Goal: Information Seeking & Learning: Learn about a topic

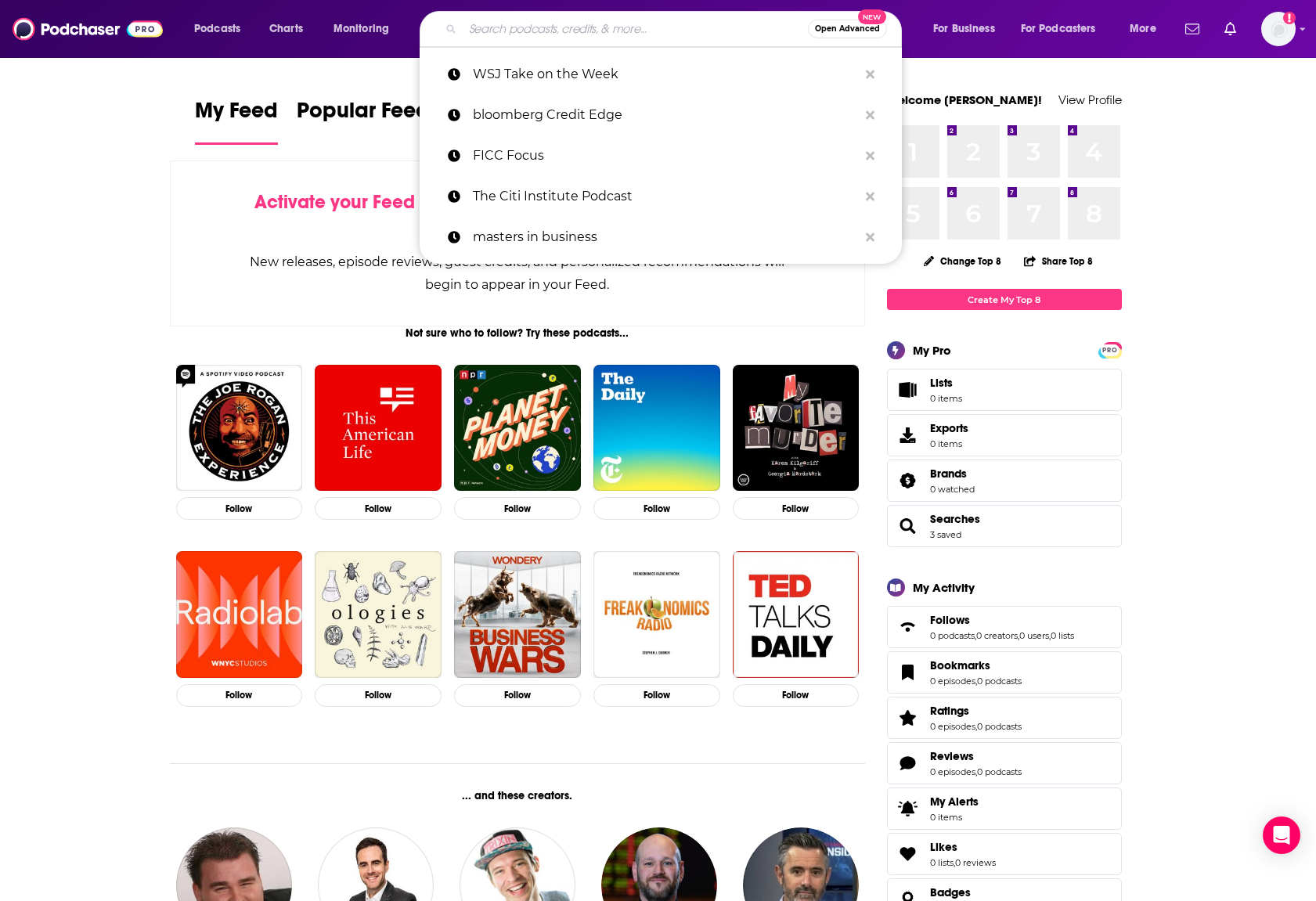
click at [553, 29] on input "Search podcasts, credits, & more..." at bounding box center [635, 28] width 345 height 25
paste input "• The Credit Edge by Bloomberg Intelligence:"
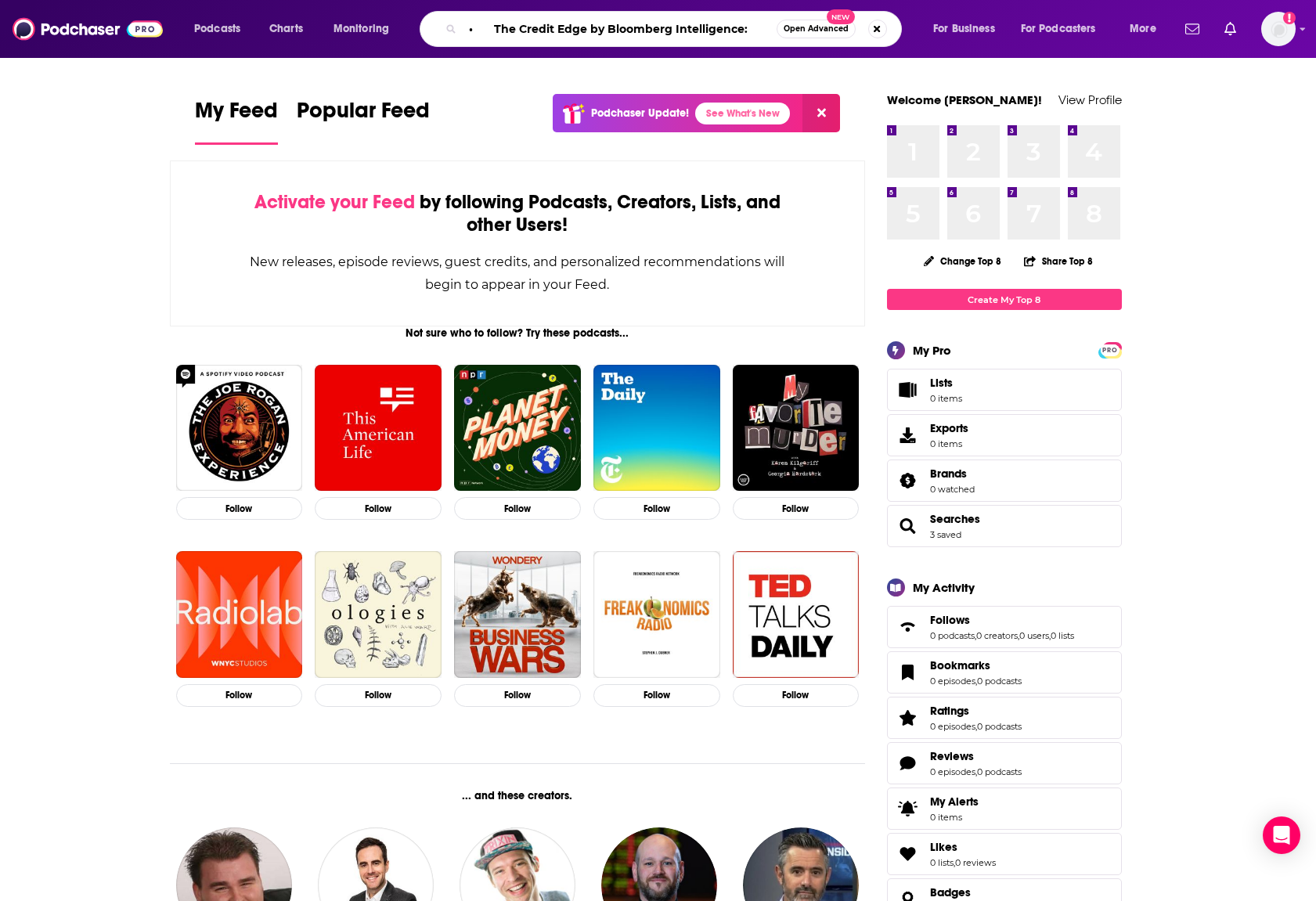
drag, startPoint x: 497, startPoint y: 28, endPoint x: 432, endPoint y: 30, distance: 65.0
click at [432, 30] on div "• The Credit Edge by Bloomberg Intelligence: Open Advanced New" at bounding box center [661, 28] width 482 height 36
click at [731, 23] on input "The Credit Edge by Bloomberg Intelligence:" at bounding box center [619, 28] width 314 height 25
type input "The Credit Edge by Bloomberg Intelligence"
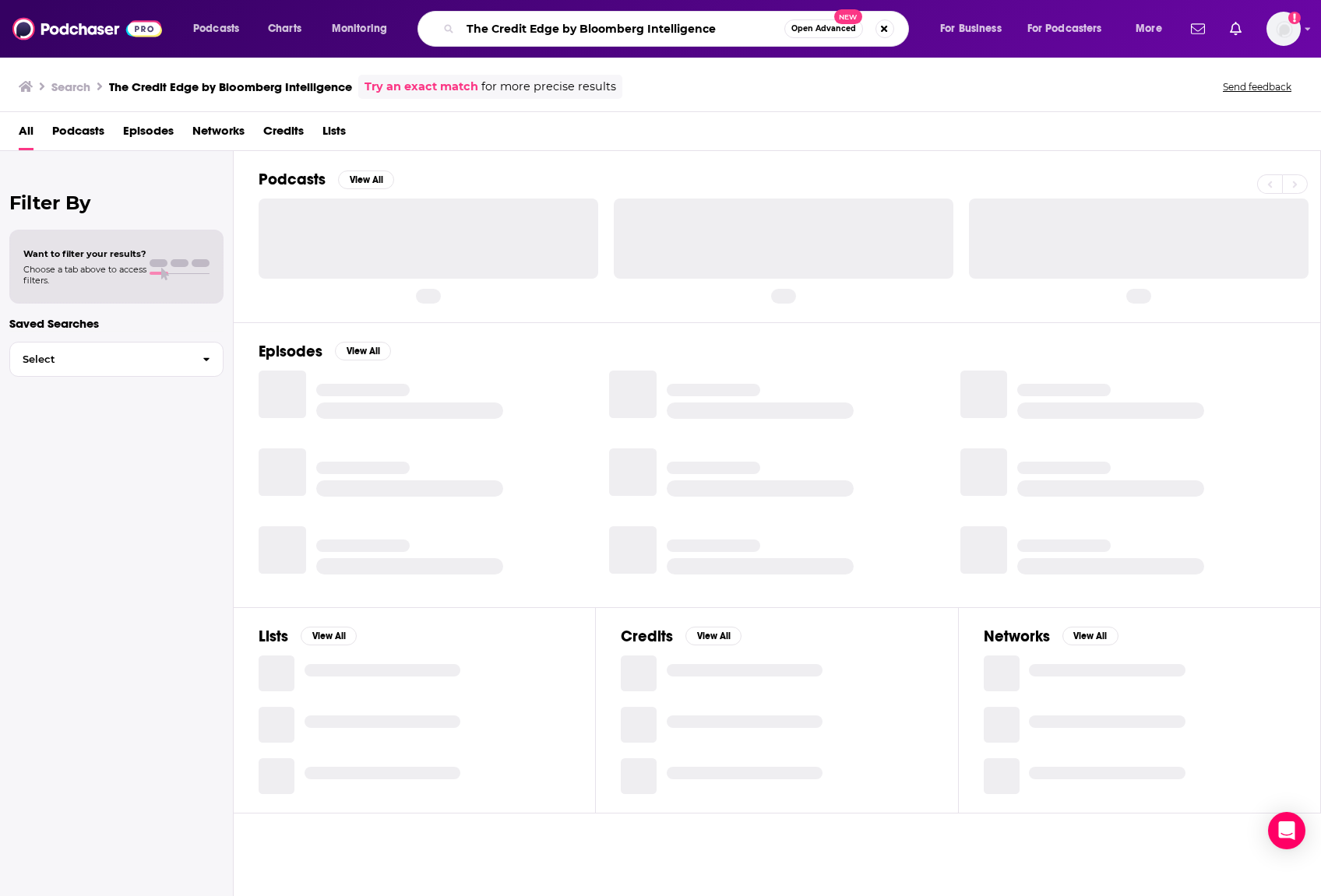
click at [740, 32] on input "The Credit Edge by Bloomberg Intelligence" at bounding box center [622, 28] width 324 height 25
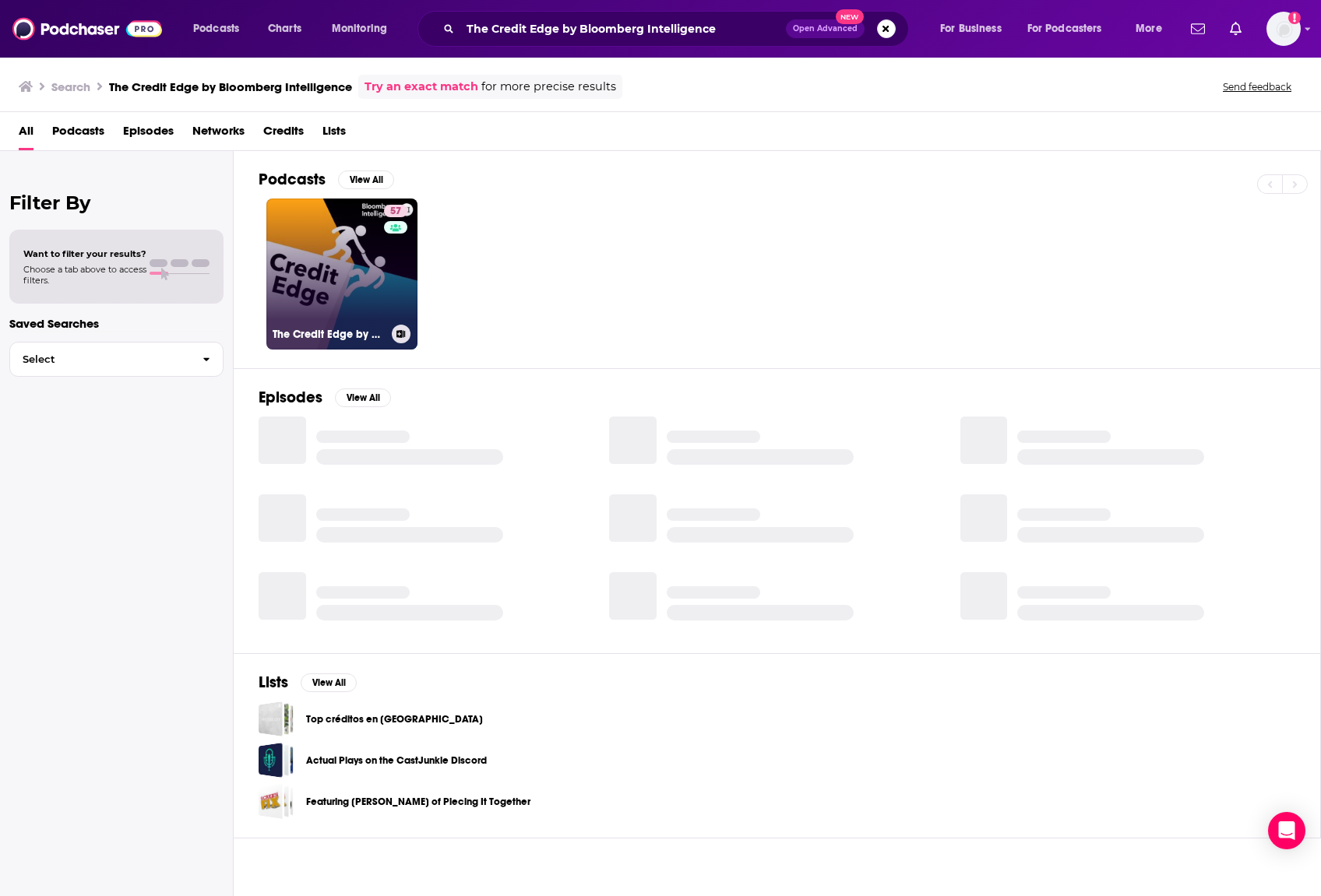
click at [348, 279] on link "57 The Credit Edge by Bloomberg Intelligence" at bounding box center [342, 273] width 151 height 151
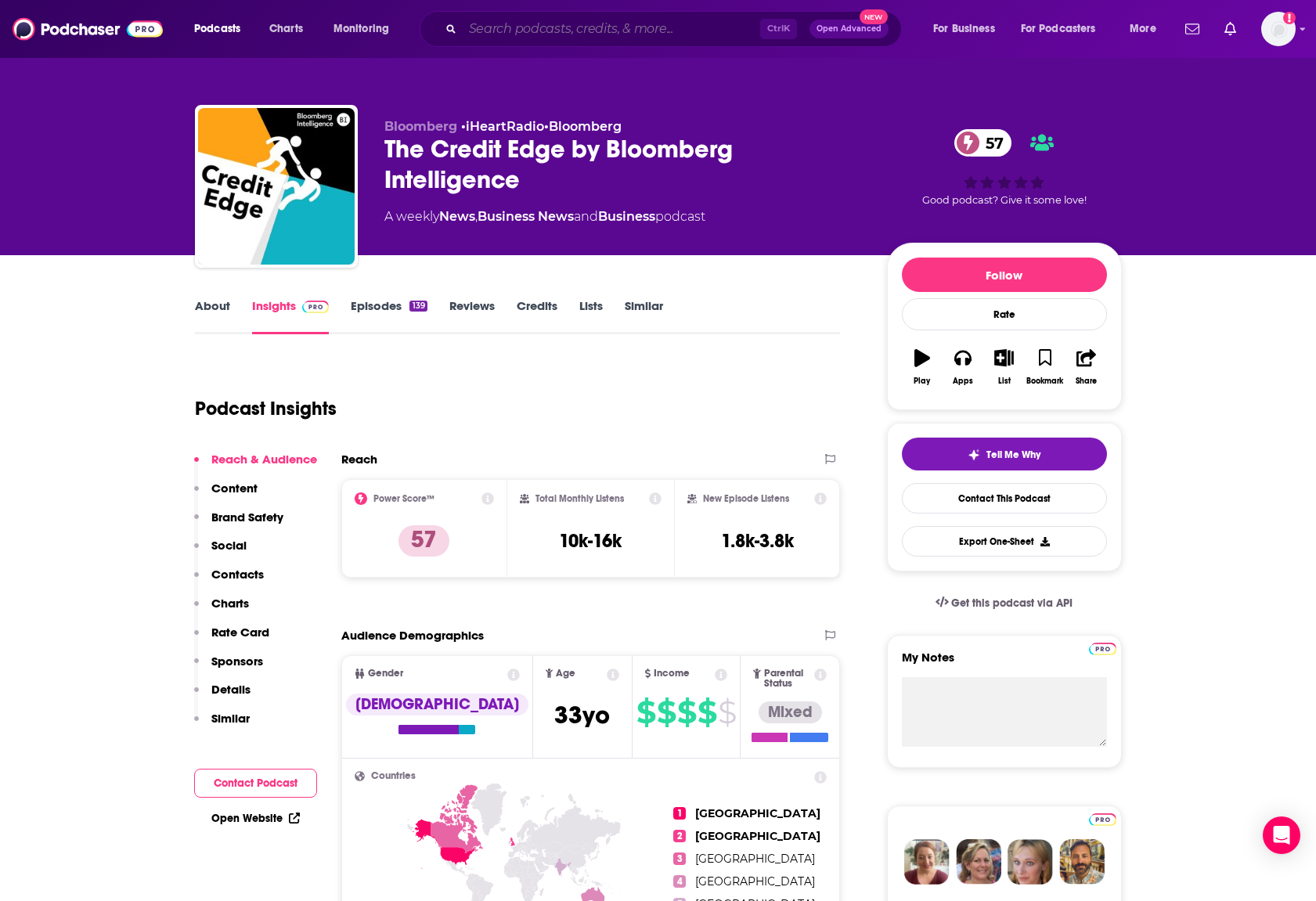
click at [574, 28] on input "Search podcasts, credits, & more..." at bounding box center [611, 28] width 297 height 25
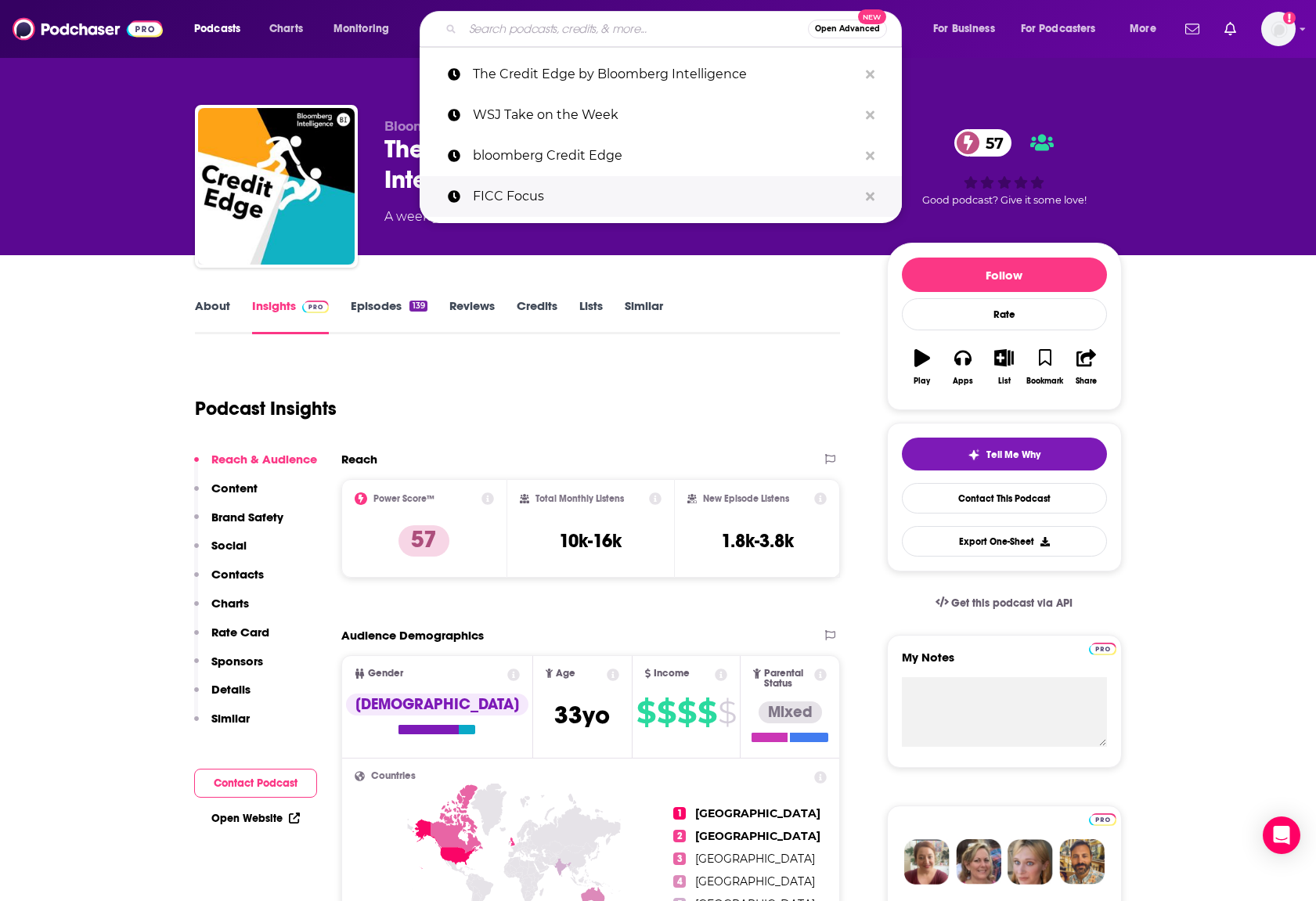
click at [545, 200] on p "FICC Focus" at bounding box center [666, 197] width 385 height 41
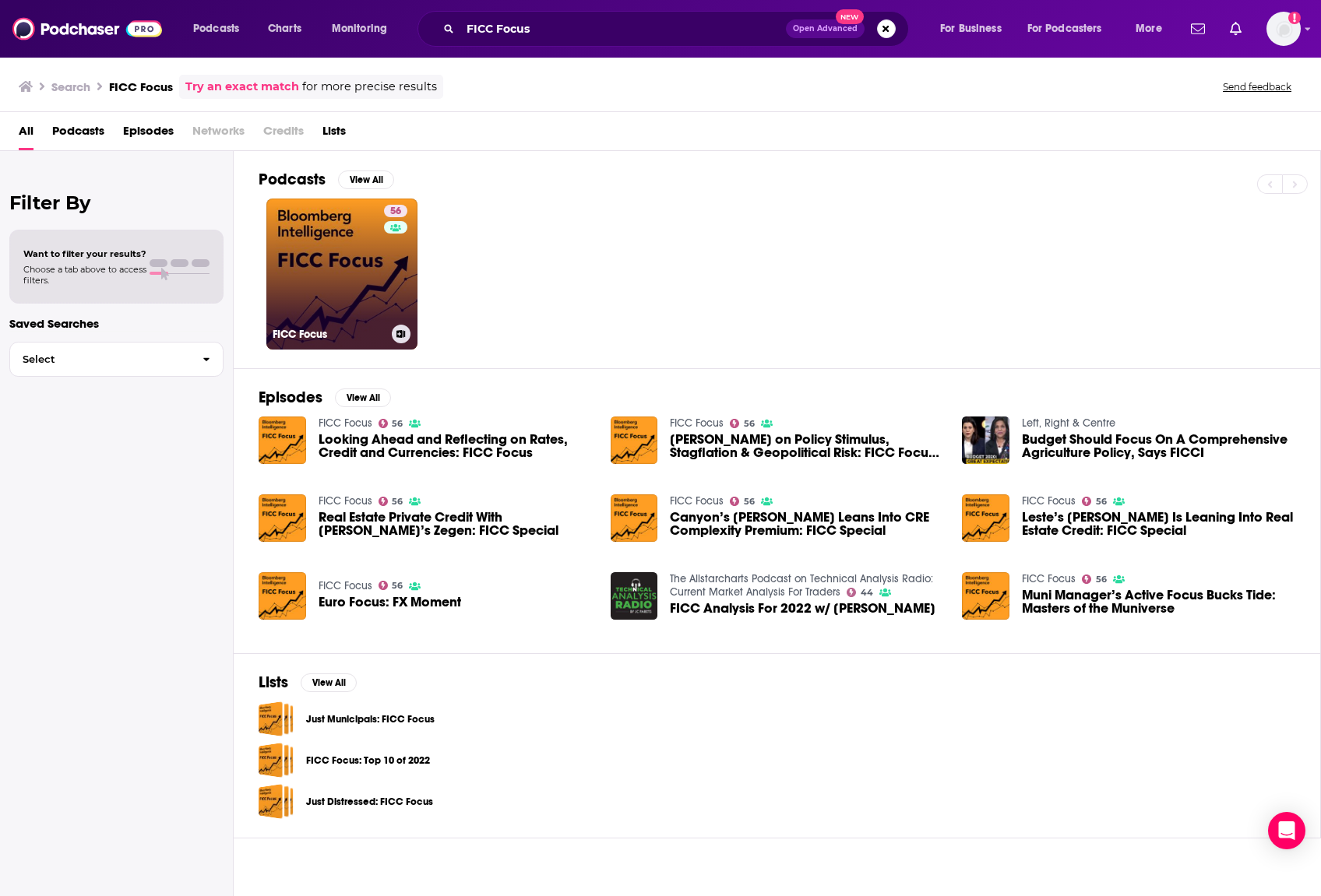
click at [346, 272] on link "56 FICC Focus" at bounding box center [342, 273] width 151 height 151
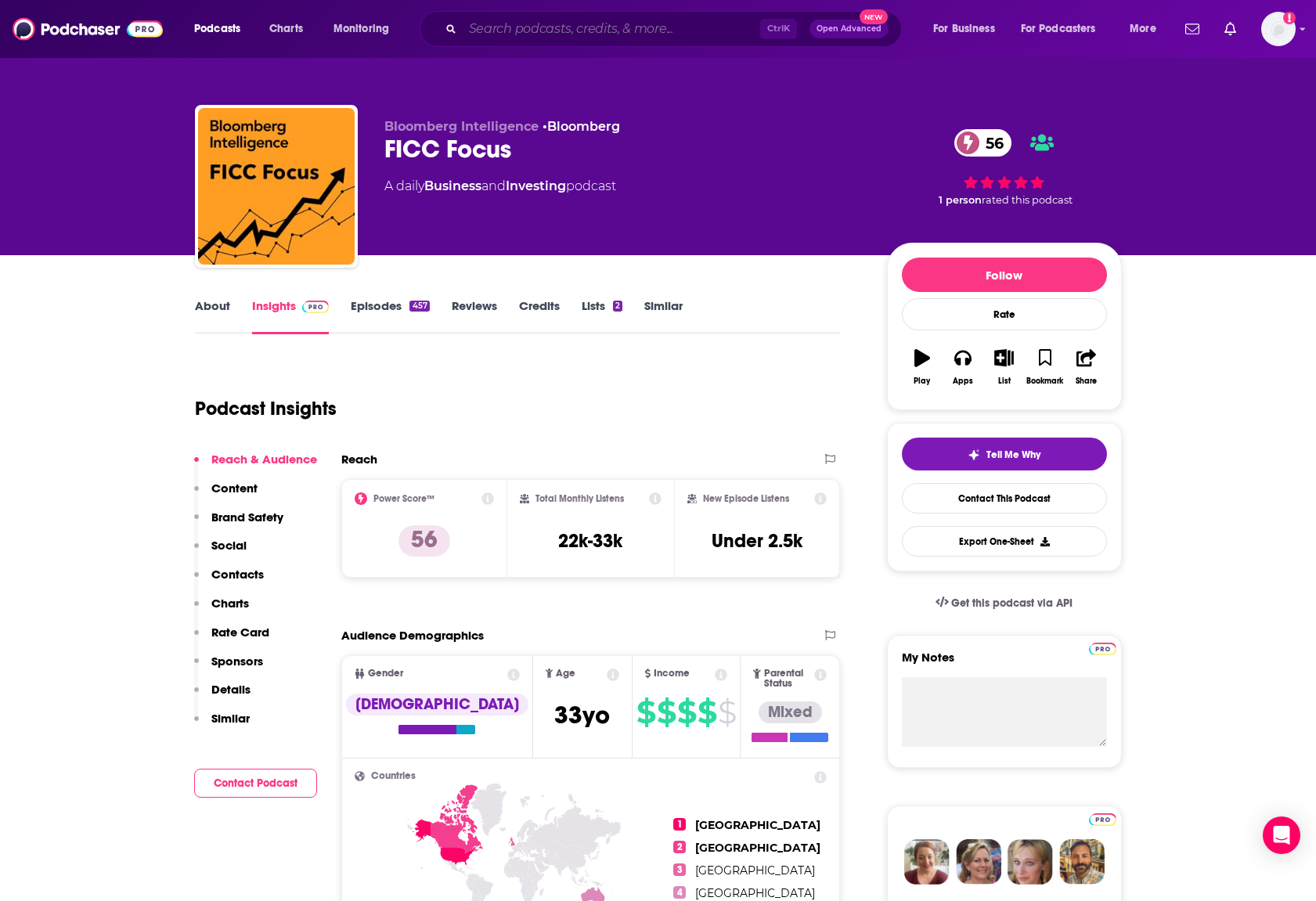
click at [553, 36] on input "Search podcasts, credits, & more..." at bounding box center [611, 28] width 297 height 25
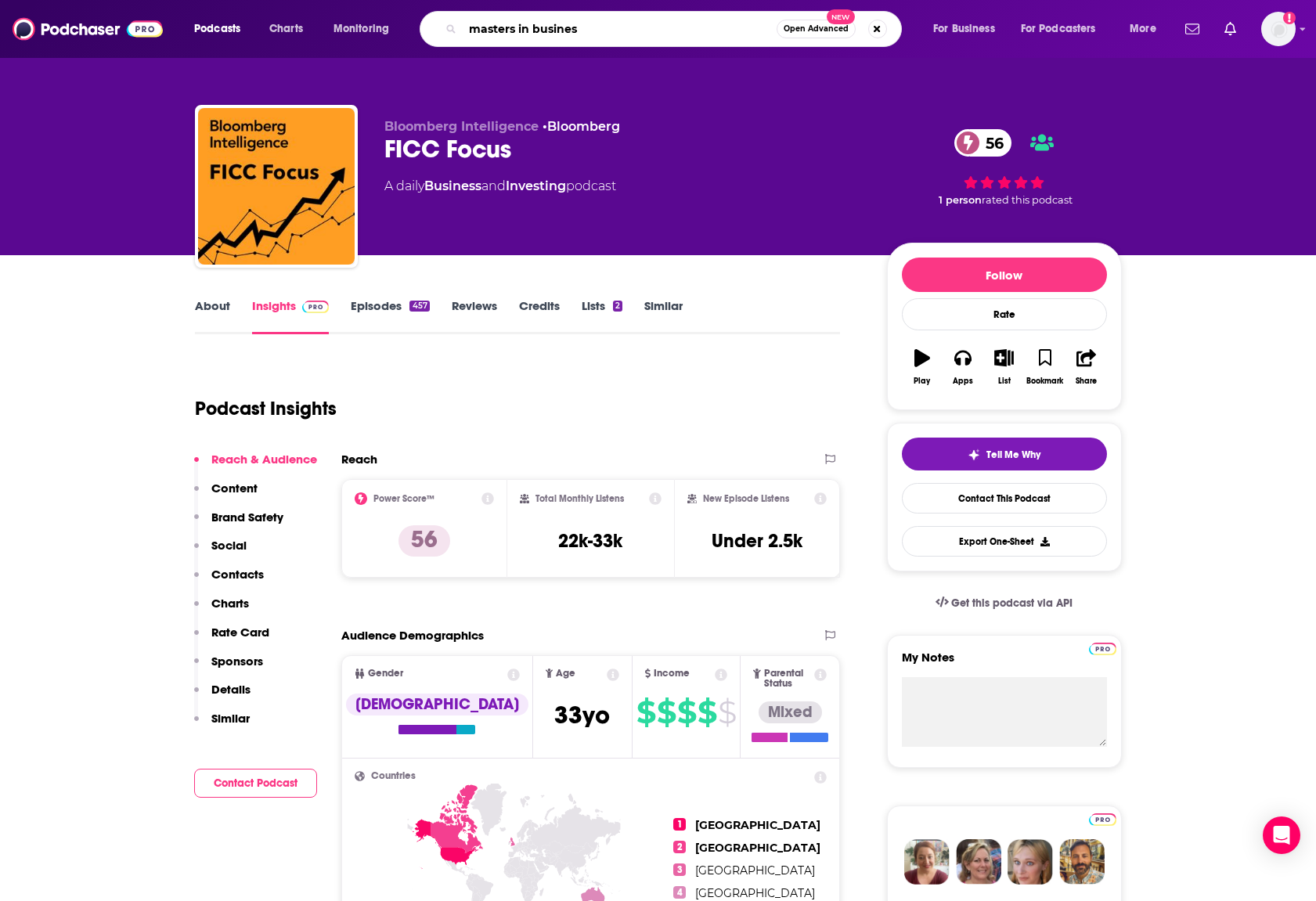
type input "masters in business"
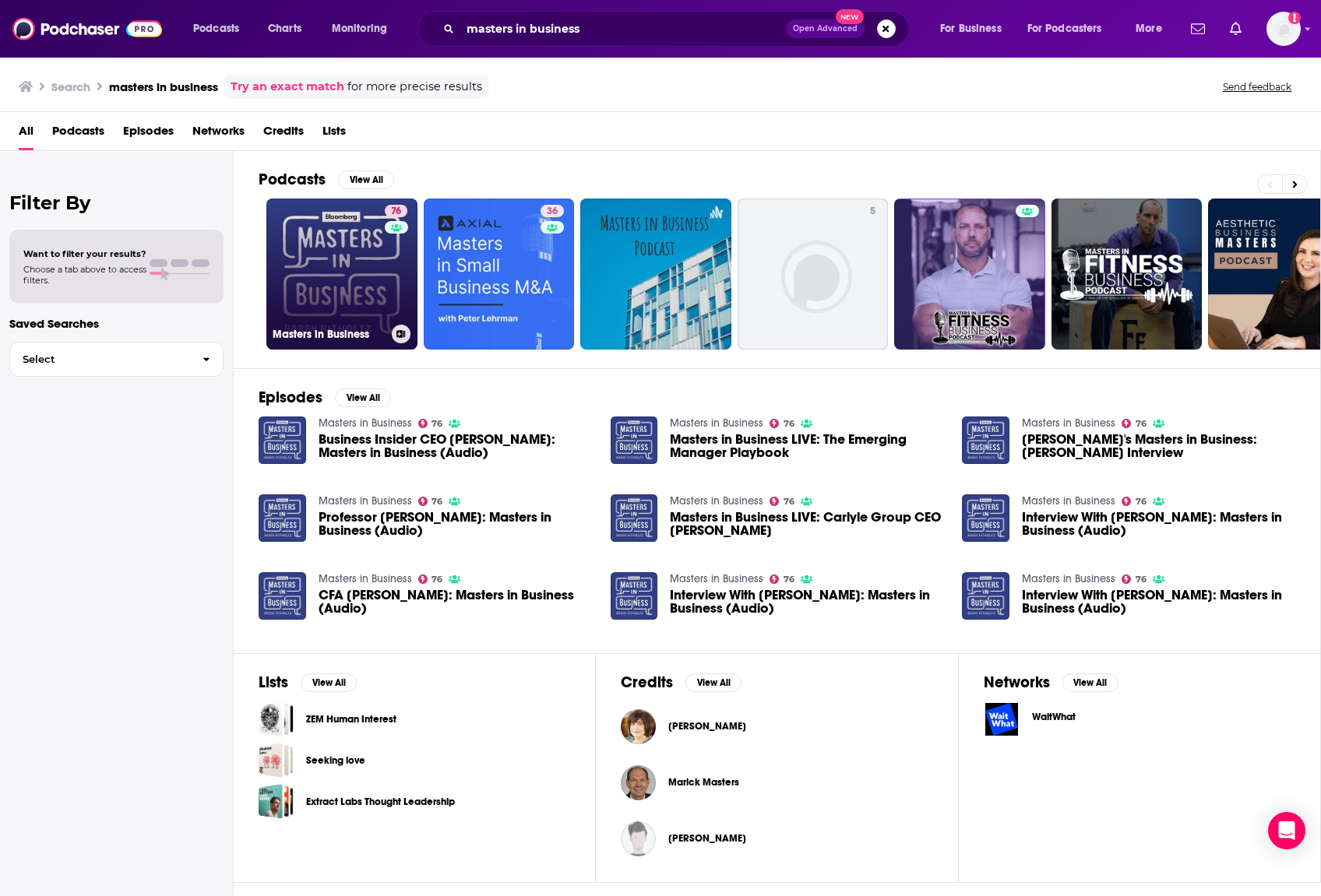
click at [341, 287] on link "76 Masters in Business" at bounding box center [342, 273] width 151 height 151
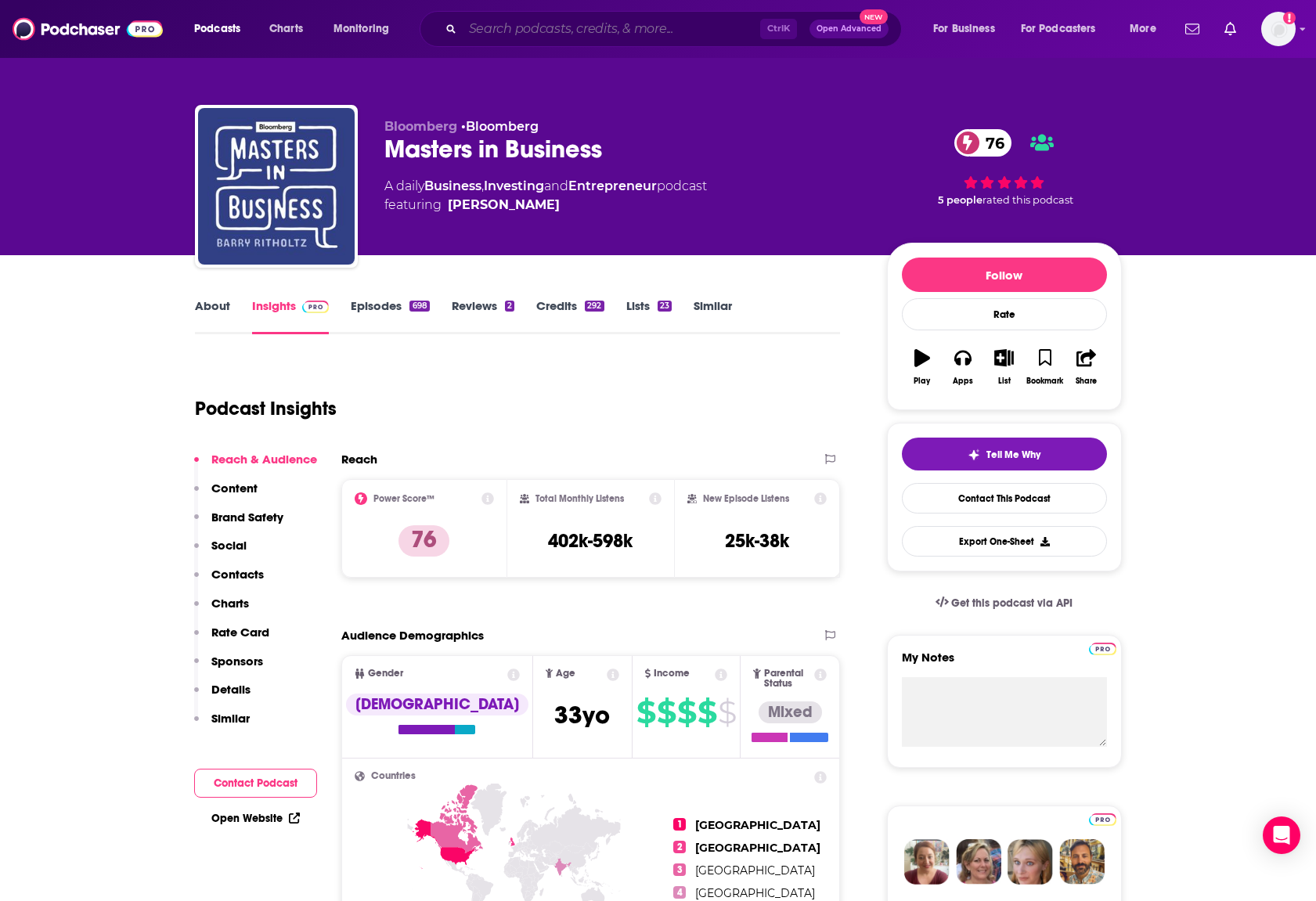
click at [608, 23] on input "Search podcasts, credits, & more..." at bounding box center [611, 28] width 297 height 25
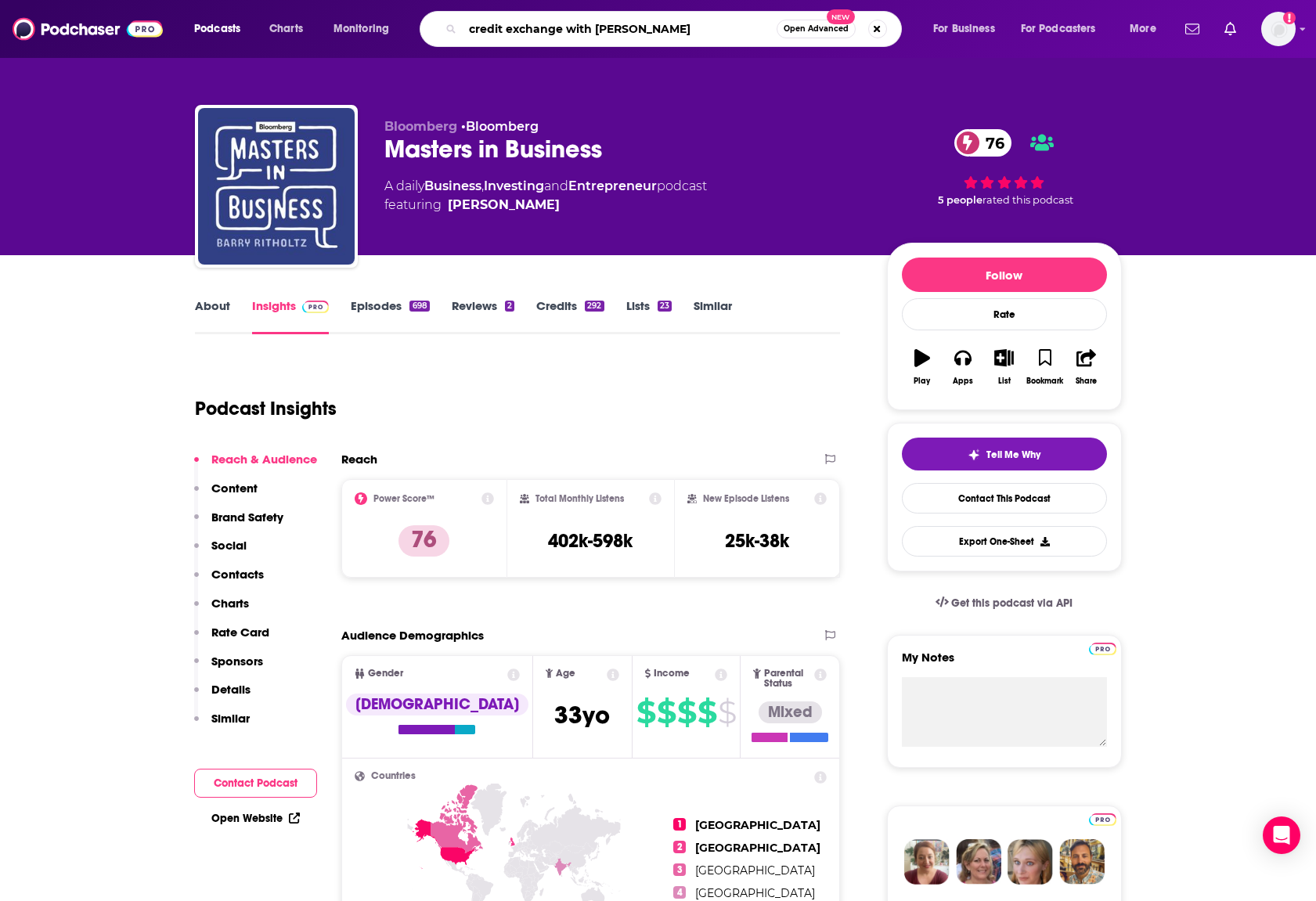
type input "credit exchange with [PERSON_NAME]"
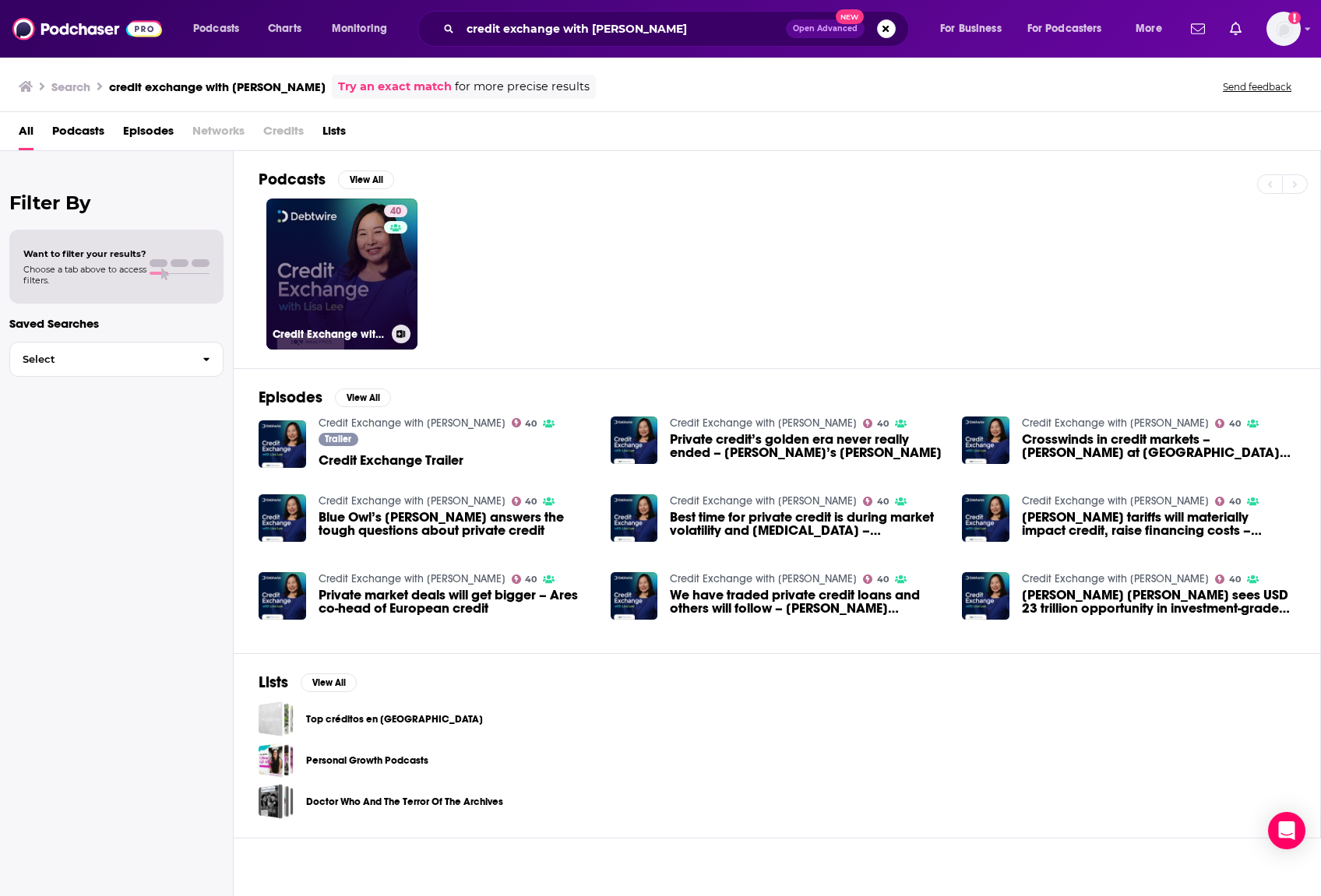
click at [350, 268] on link "40 Credit Exchange with [PERSON_NAME]" at bounding box center [342, 273] width 151 height 151
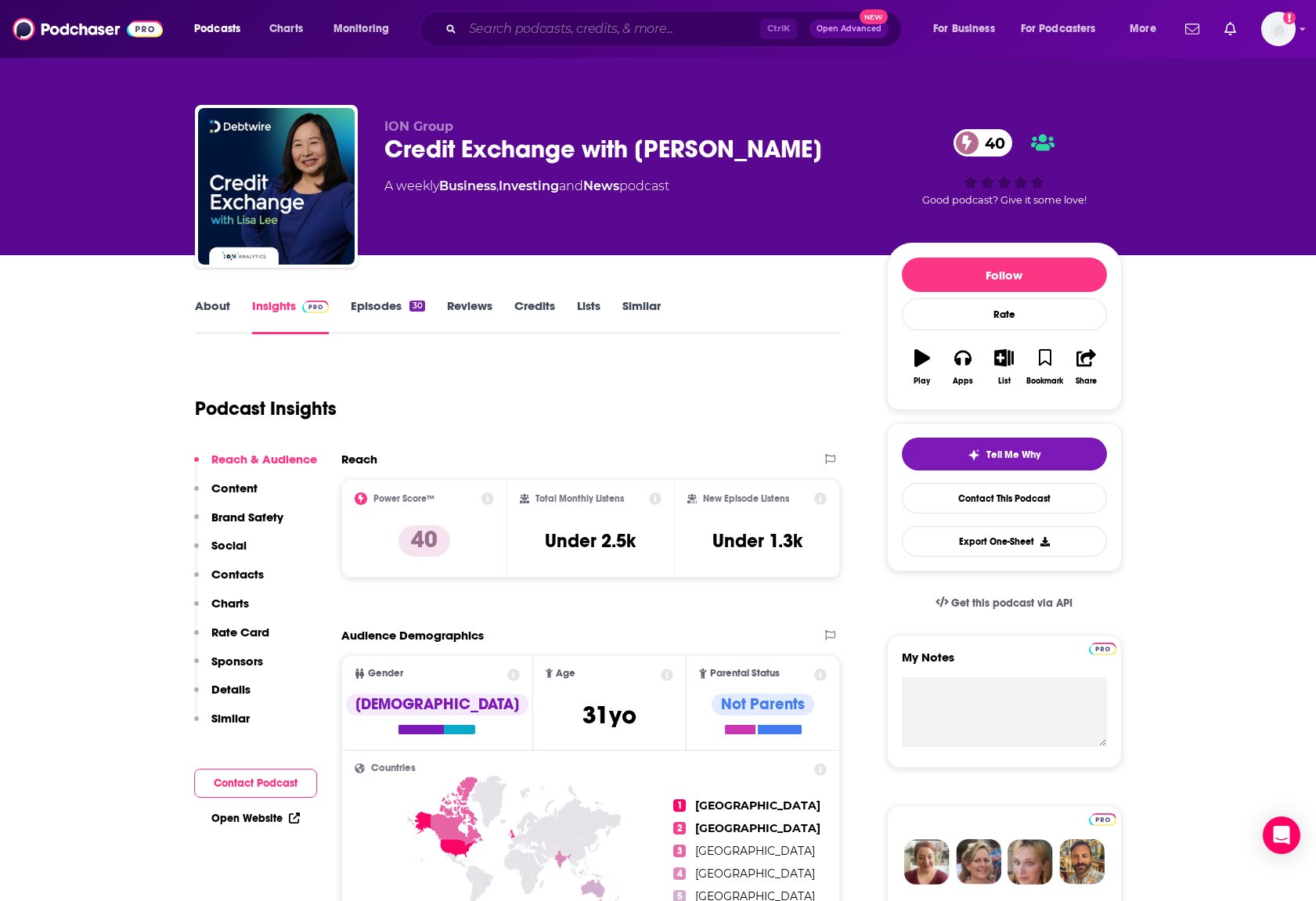
click at [710, 21] on input "Search podcasts, credits, & more..." at bounding box center [611, 28] width 297 height 25
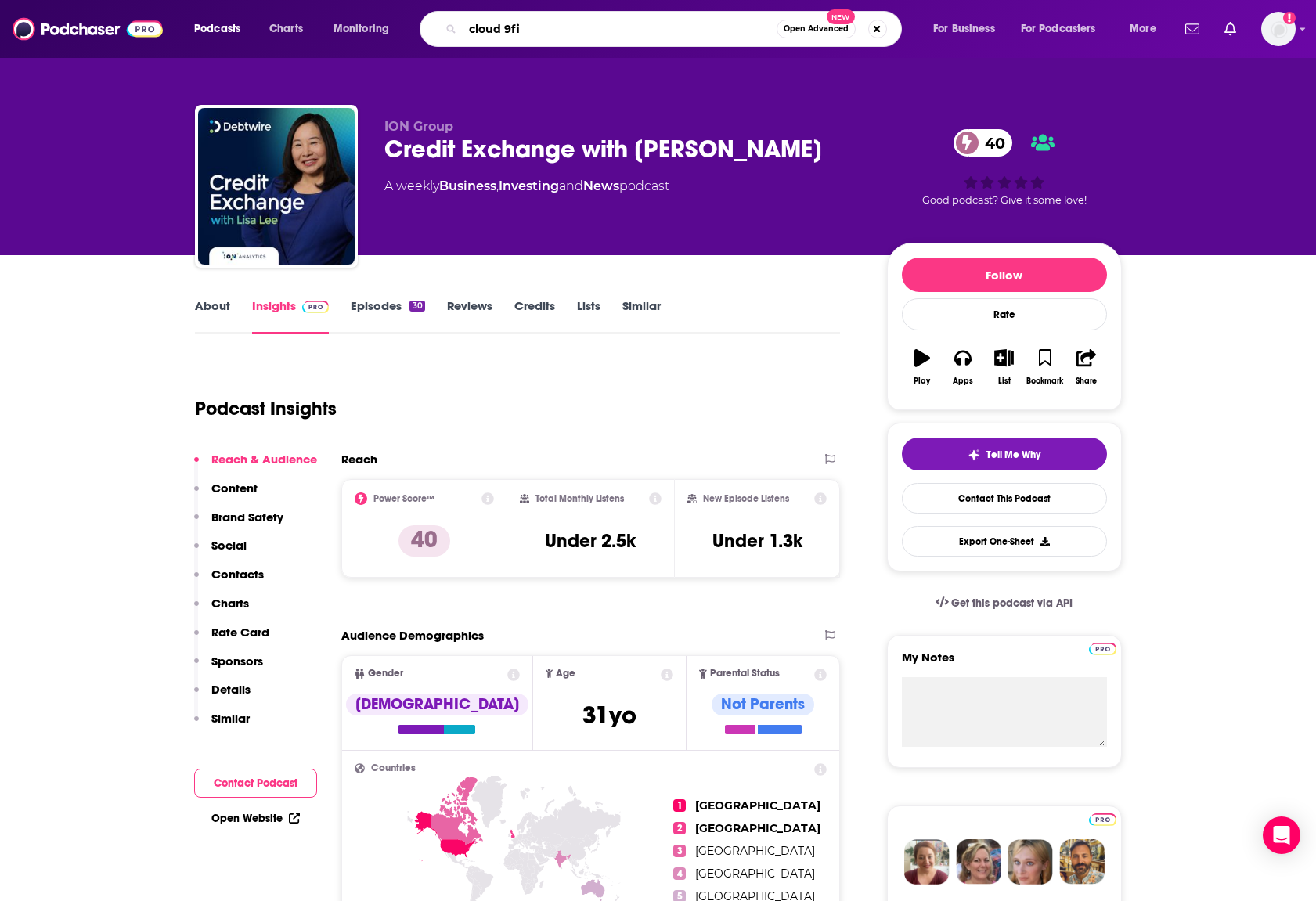
type input "cloud 9fin"
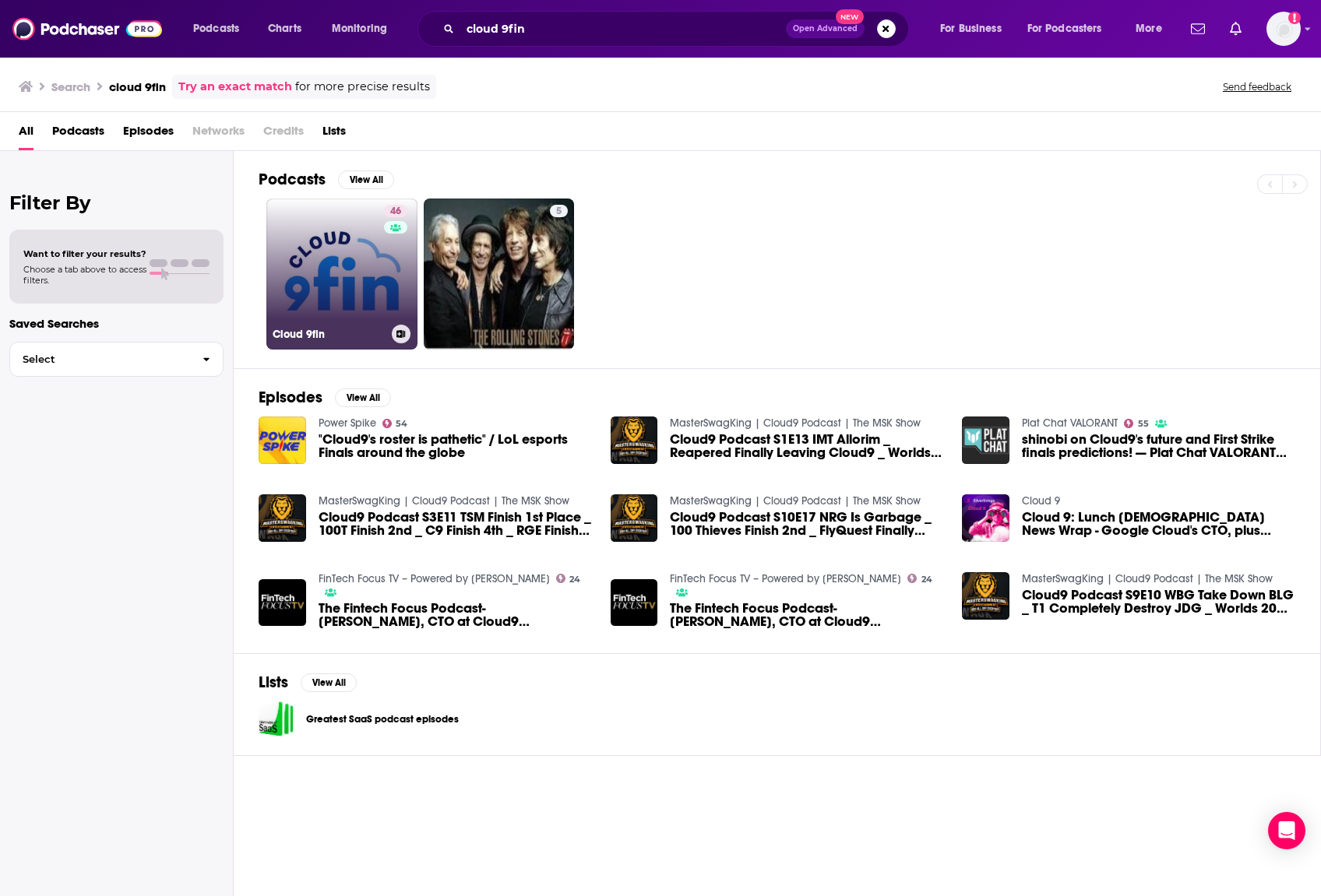
click at [366, 281] on link "46 Cloud 9fin" at bounding box center [342, 273] width 151 height 151
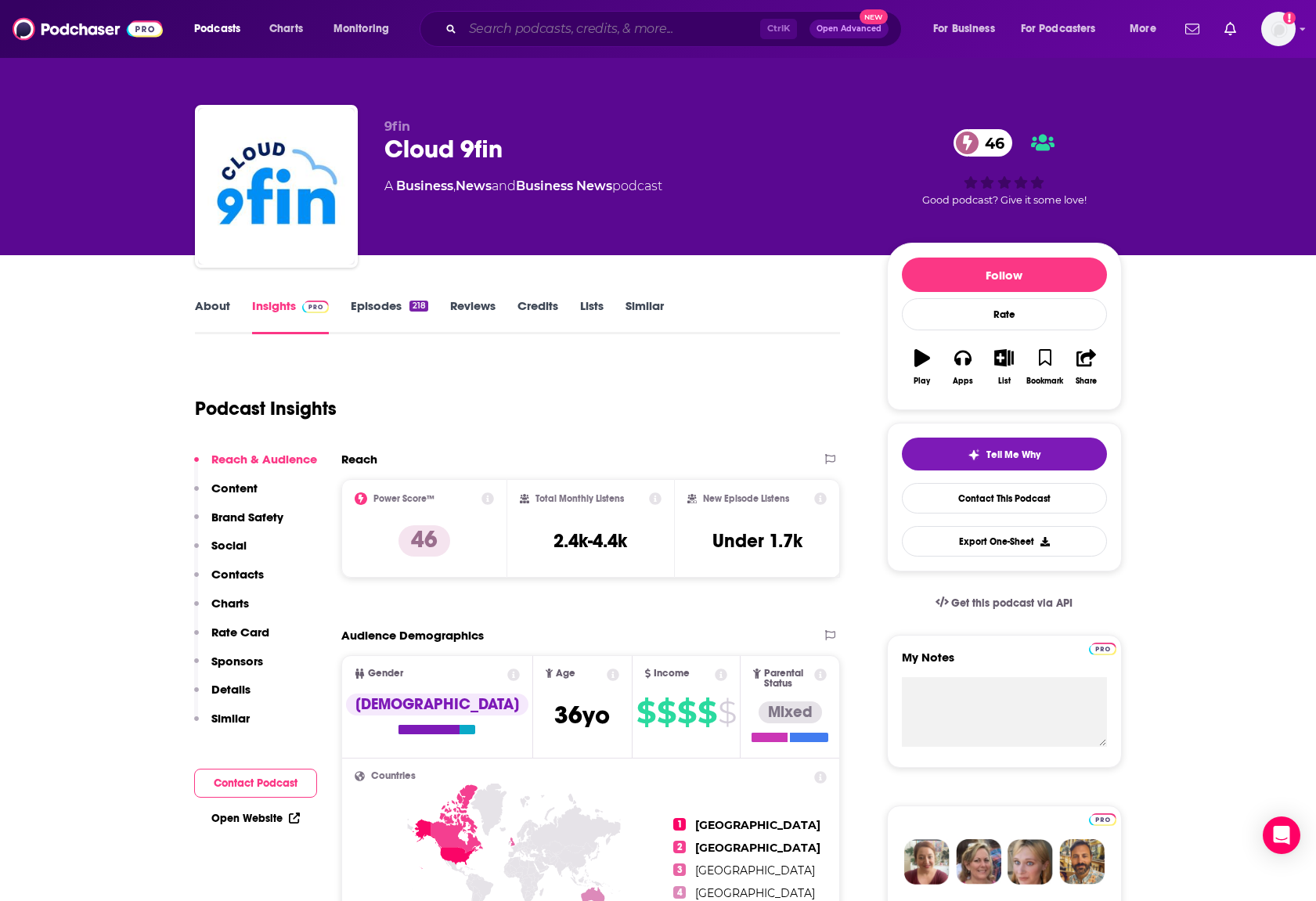
click at [548, 30] on input "Search podcasts, credits, & more..." at bounding box center [611, 28] width 297 height 25
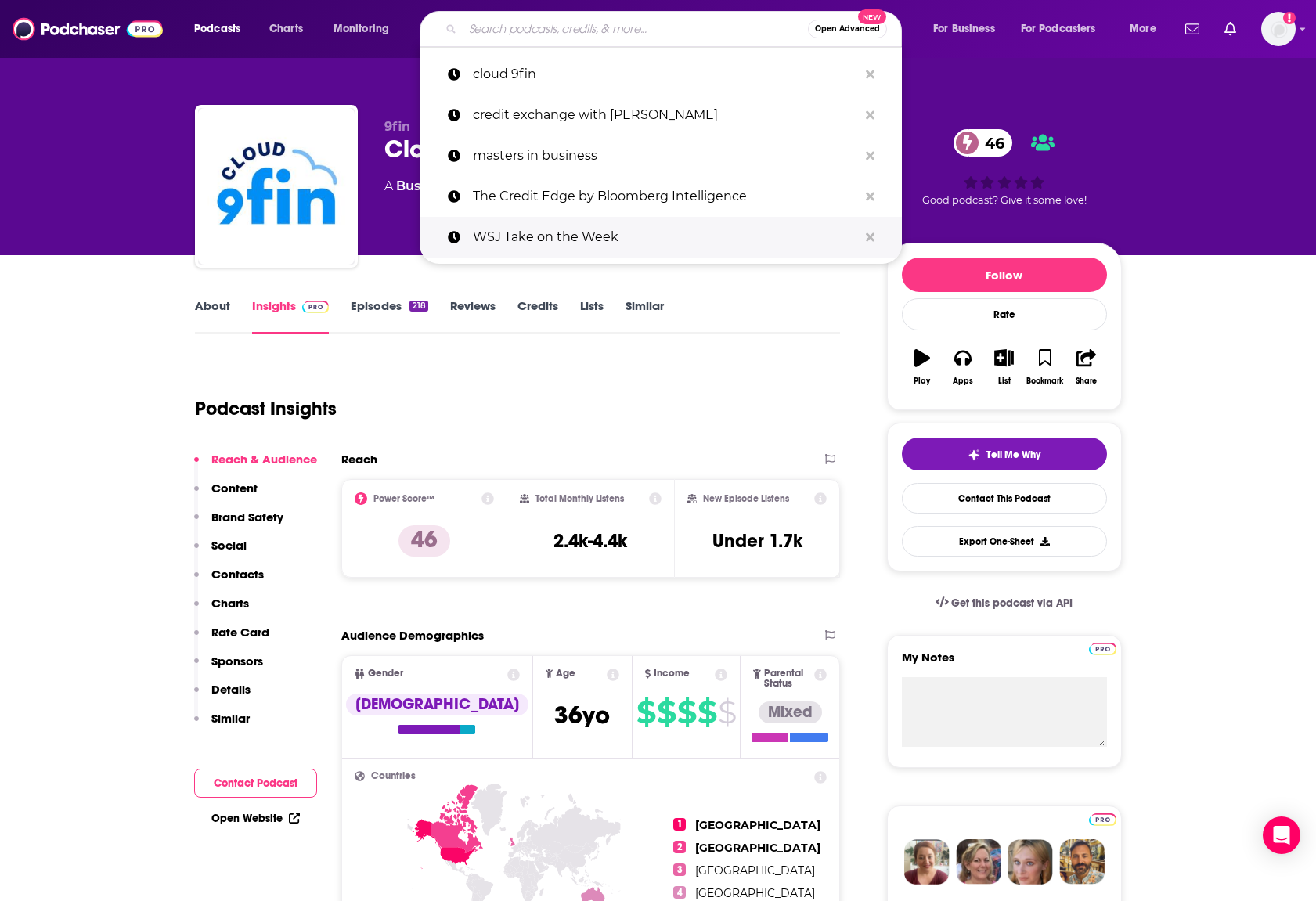
click at [625, 244] on p "WSJ Take on the Week" at bounding box center [666, 237] width 385 height 41
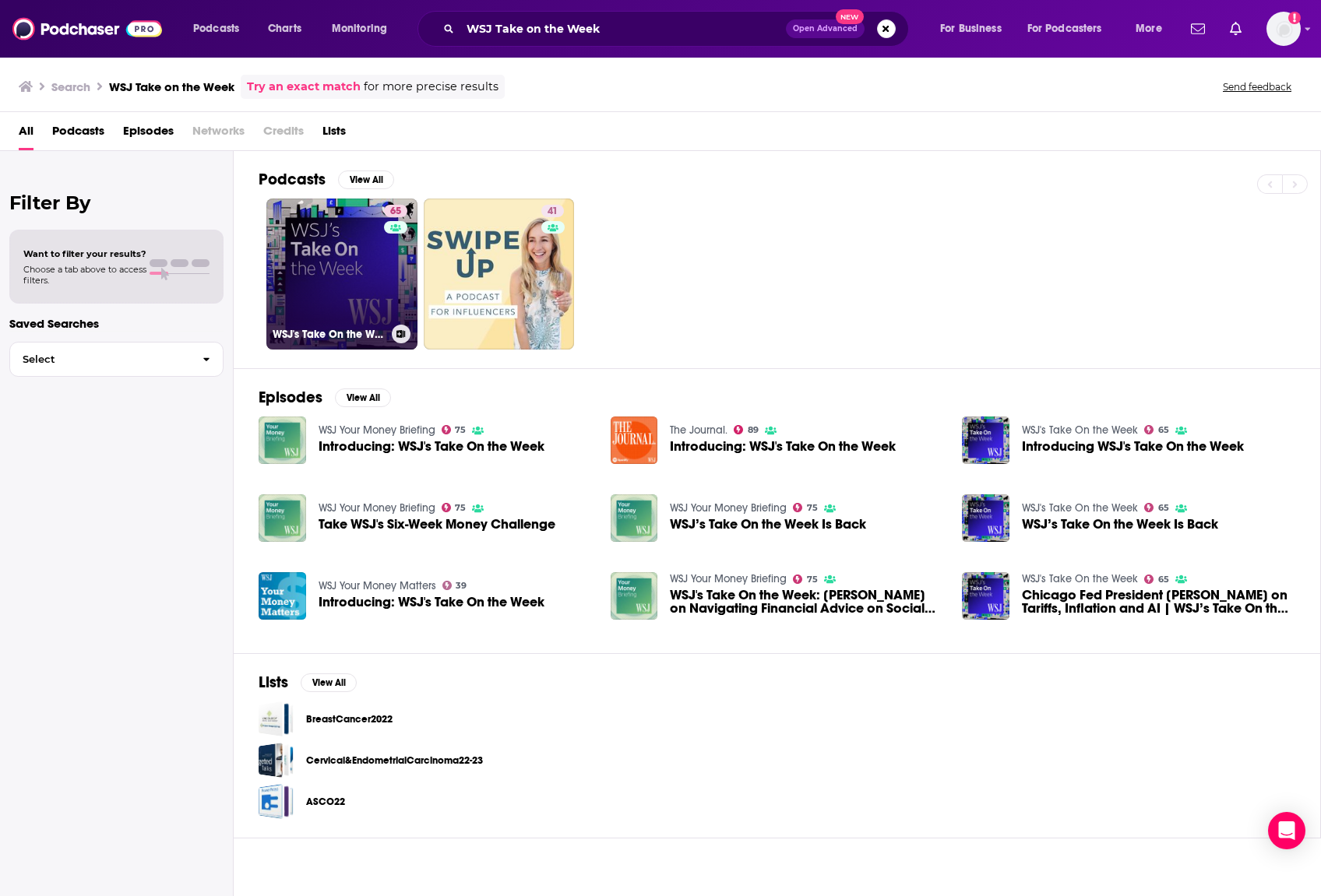
click at [350, 274] on link "65 WSJ's Take On the Week" at bounding box center [342, 273] width 151 height 151
